Goal: Task Accomplishment & Management: Complete application form

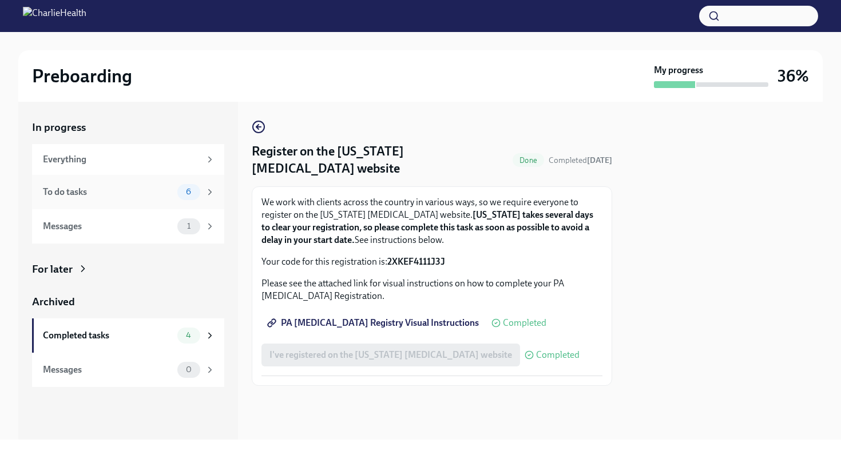
click at [154, 191] on div "To do tasks" at bounding box center [108, 192] width 130 height 13
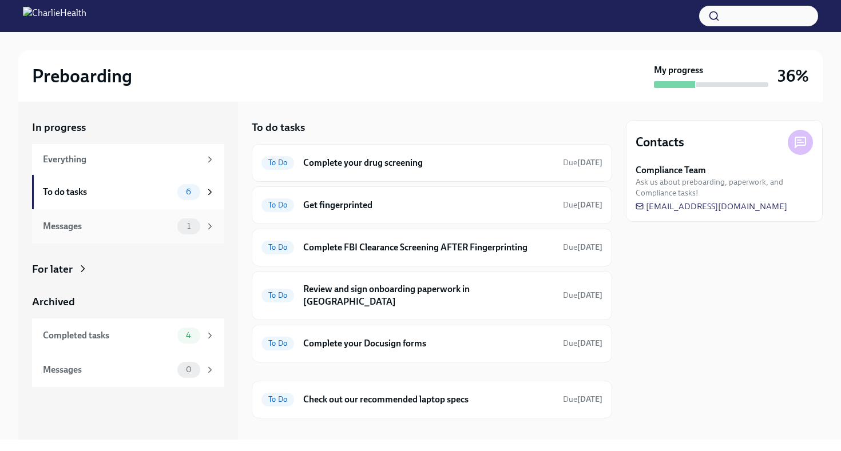
click at [193, 225] on span "1" at bounding box center [188, 226] width 17 height 9
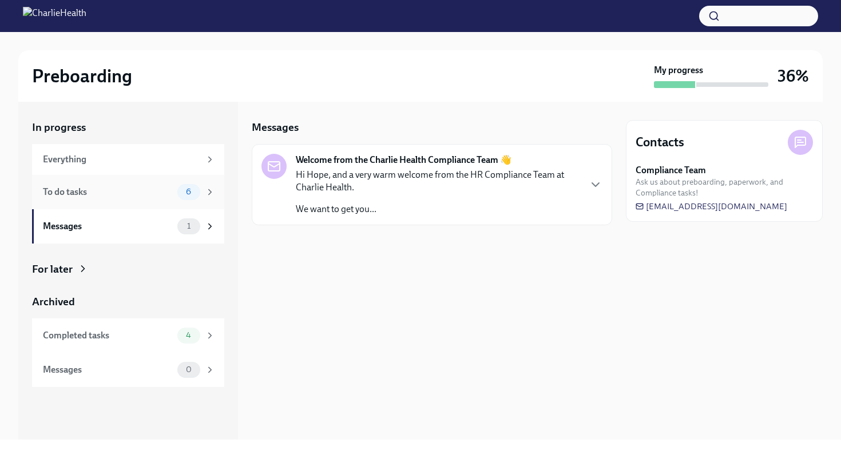
click at [204, 191] on div "6" at bounding box center [196, 192] width 38 height 16
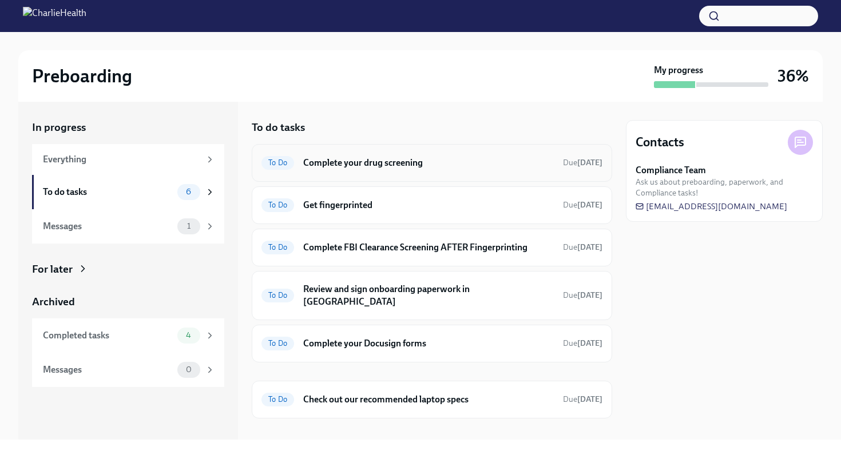
click at [423, 166] on h6 "Complete your drug screening" at bounding box center [428, 163] width 251 height 13
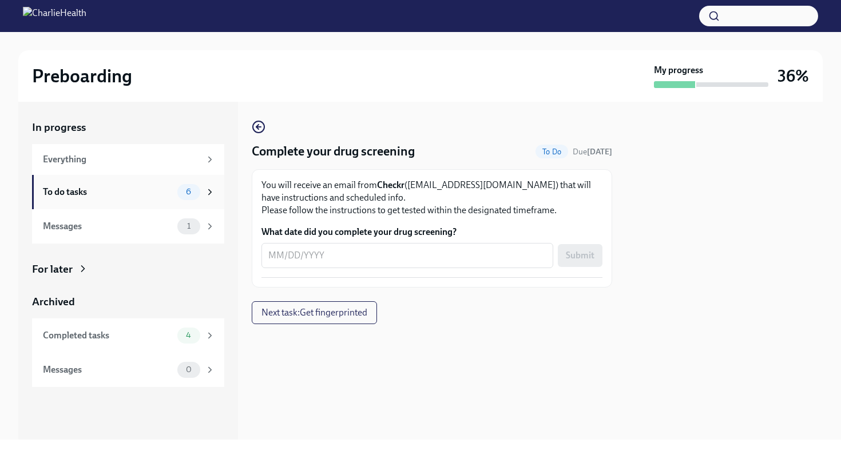
click at [200, 192] on div "6" at bounding box center [188, 192] width 23 height 16
